Goal: Transaction & Acquisition: Purchase product/service

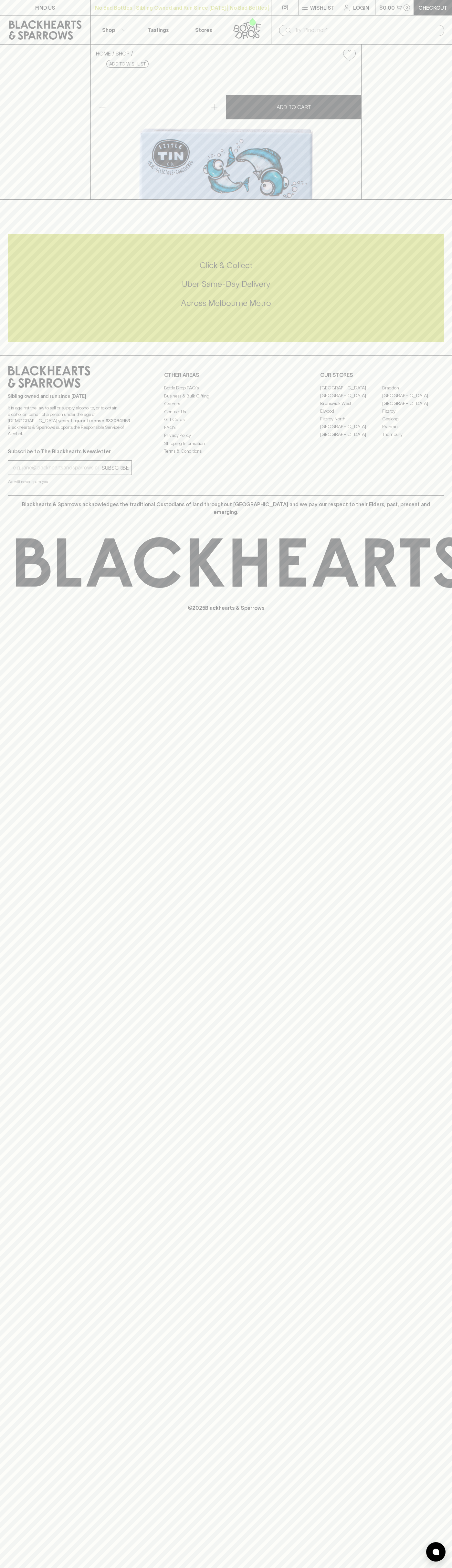
click at [444, 952] on div "FIND US | No Bad Bottles | Sibling Owned and Run Since [DATE] | No Bad Bottles …" at bounding box center [226, 784] width 452 height 1568
click at [247, 1567] on html "FIND US | No Bad Bottles | Sibling Owned and Run Since [DATE] | No Bad Bottles …" at bounding box center [226, 784] width 452 height 1568
click at [26, 83] on div "HOME SHOP Little Tin Co [GEOGRAPHIC_DATA] Sardines In Australian Olive Oil $18.…" at bounding box center [226, 122] width 452 height 155
